Goal: Transaction & Acquisition: Subscribe to service/newsletter

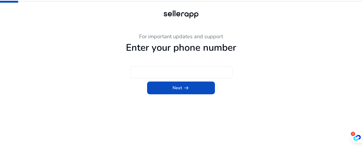
type input "***"
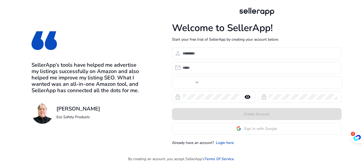
type input "***"
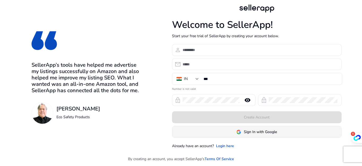
click at [270, 133] on span "Sign In with Google" at bounding box center [260, 132] width 33 height 6
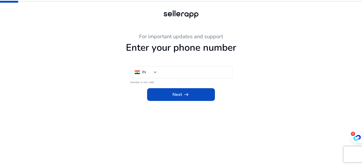
type input "***"
